Goal: Check status: Check status

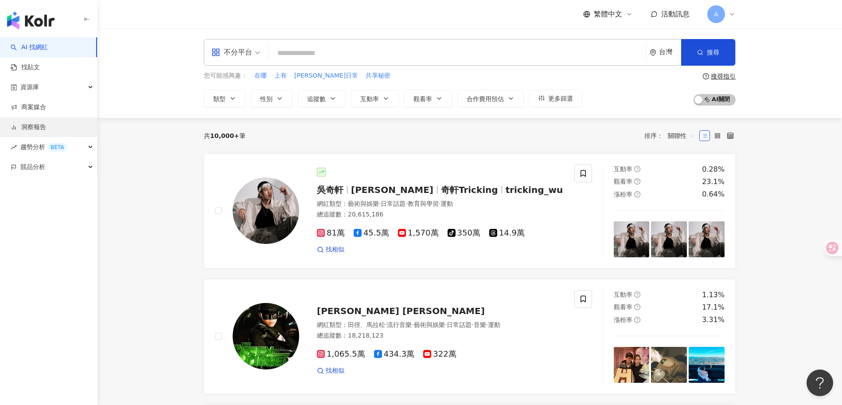
click at [45, 128] on link "洞察報告" at bounding box center [28, 127] width 35 height 9
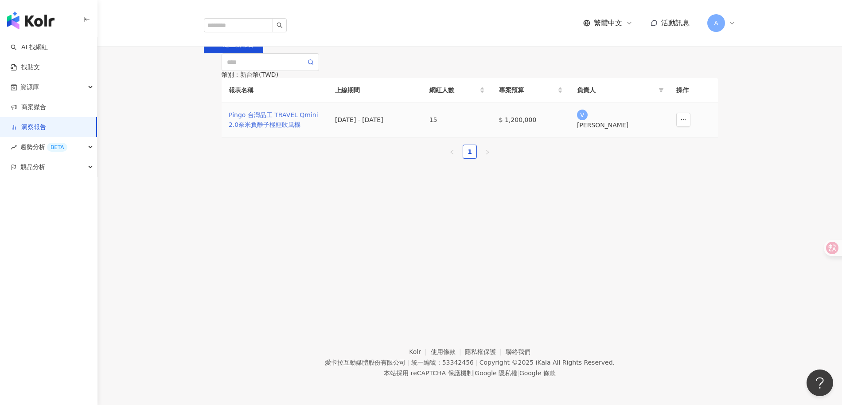
click at [272, 129] on div "Pingo 台灣品工 TRAVEL Qmini 2.0奈米負離子極輕吹風機" at bounding box center [275, 119] width 92 height 19
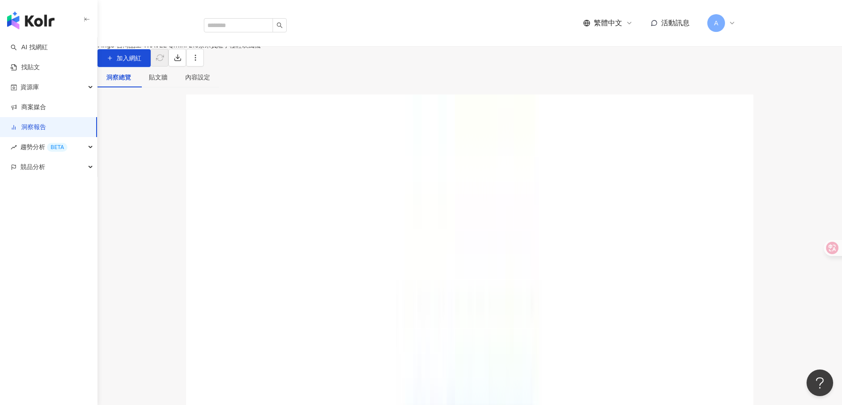
click at [553, 131] on div "已偵測到有新的變更，請更新報表以獲得最新數據。 更新報表" at bounding box center [470, 112] width 532 height 37
click at [248, 126] on span "更新報表" at bounding box center [235, 122] width 25 height 7
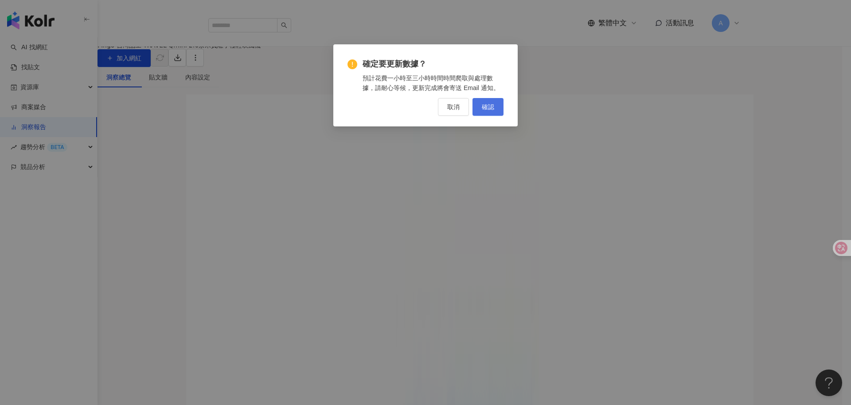
click at [499, 106] on button "確認" at bounding box center [487, 107] width 31 height 18
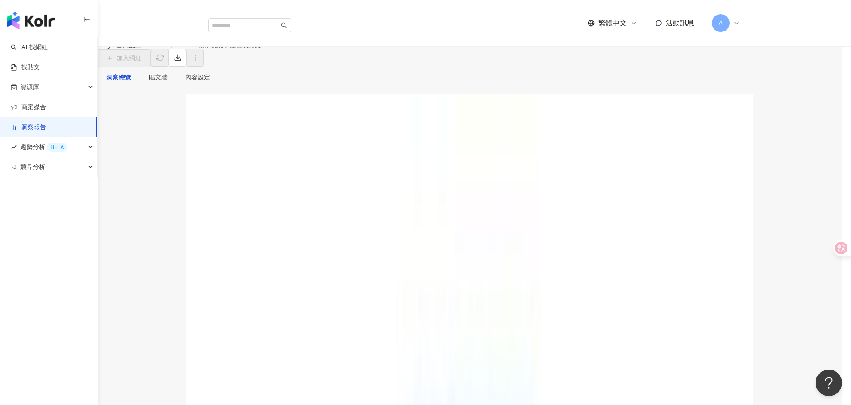
click at [494, 117] on div "確定要更新數據？ 預計花費一小時至三小時時間時間爬取與處理數據，請耐心等候，更新完成將會寄送 Email 通知。 取消 確認" at bounding box center [425, 202] width 851 height 405
